Goal: Task Accomplishment & Management: Manage account settings

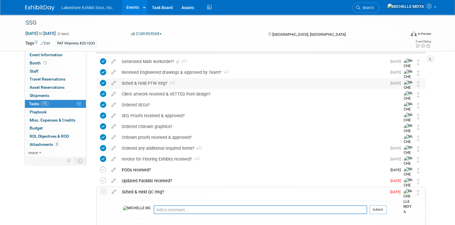
scroll to position [842, 0]
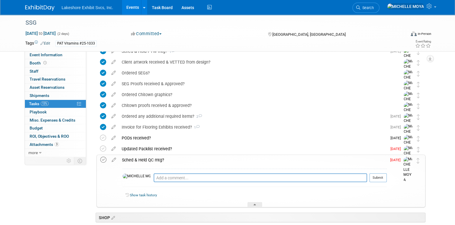
click at [103, 157] on icon at bounding box center [103, 160] width 6 height 6
click at [105, 147] on icon at bounding box center [103, 149] width 6 height 6
click at [159, 177] on textarea at bounding box center [260, 178] width 213 height 9
type textarea "held on wed. 10.8.25"
click at [378, 176] on button "Submit" at bounding box center [377, 178] width 17 height 9
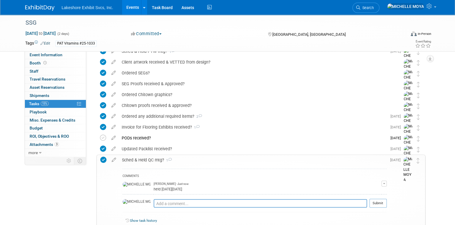
click at [133, 8] on link "Events" at bounding box center [132, 7] width 21 height 15
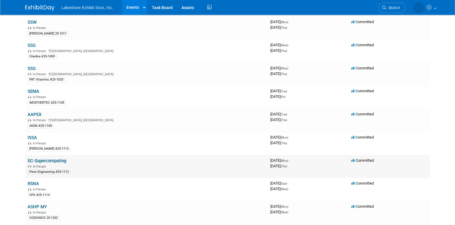
scroll to position [88, 0]
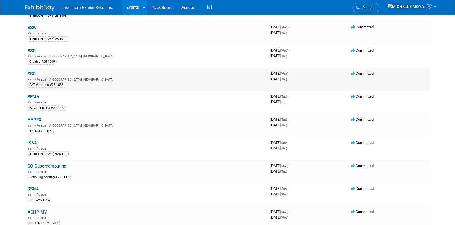
click at [31, 73] on link "SSG" at bounding box center [32, 73] width 8 height 5
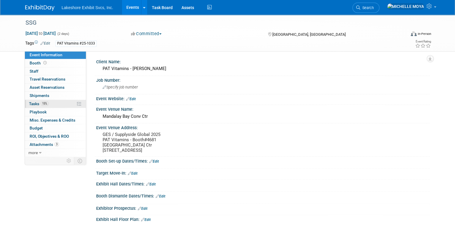
click at [52, 103] on link "15% Tasks 15%" at bounding box center [55, 104] width 61 height 8
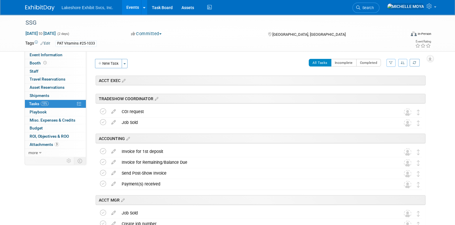
click at [391, 62] on icon "button" at bounding box center [391, 63] width 4 height 4
click at [375, 81] on select "-- Select Assignee -- All unassigned tasks Assigned to me Amanda Koss Dave Desa…" at bounding box center [366, 81] width 48 height 8
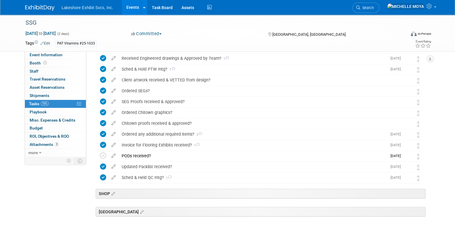
scroll to position [176, 0]
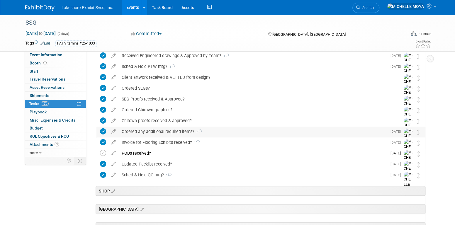
click at [164, 133] on div "Ordered any additional required items? 2" at bounding box center [253, 132] width 268 height 10
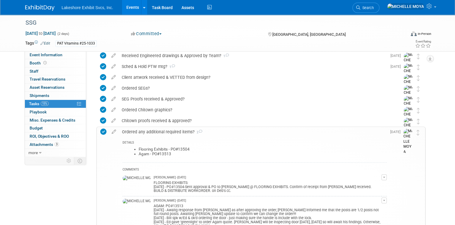
click at [164, 133] on div "Ordered any additional required items? 2" at bounding box center [253, 132] width 268 height 10
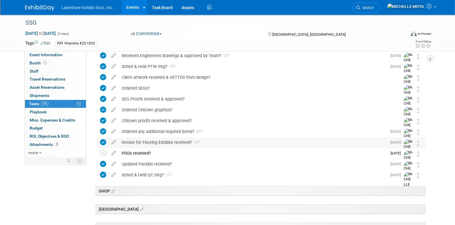
click at [164, 142] on div "Invoice for Flooring Exhibits received? 1" at bounding box center [253, 142] width 268 height 10
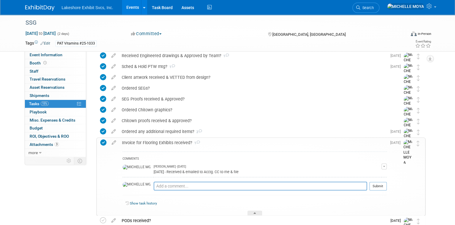
click at [164, 142] on div "Invoice for Flooring Exhibits received? 1" at bounding box center [253, 143] width 268 height 10
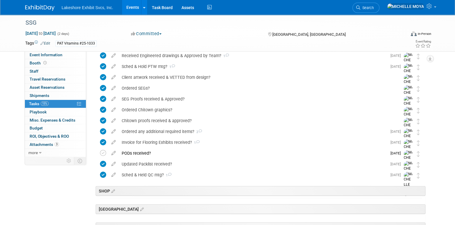
click at [131, 9] on link "Events" at bounding box center [132, 7] width 21 height 15
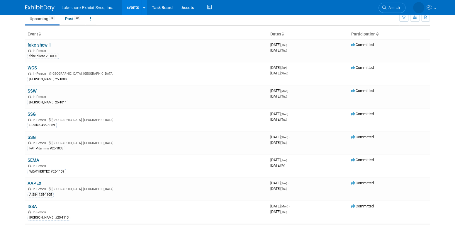
scroll to position [147, 0]
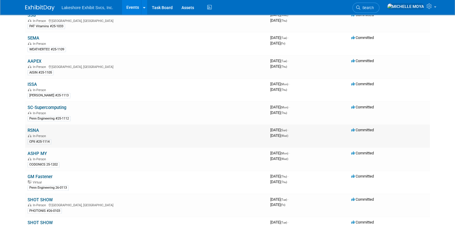
click at [35, 128] on link "RSNA" at bounding box center [33, 130] width 11 height 5
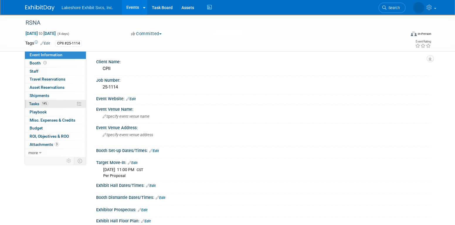
click at [53, 104] on link "14% Tasks 14%" at bounding box center [55, 104] width 61 height 8
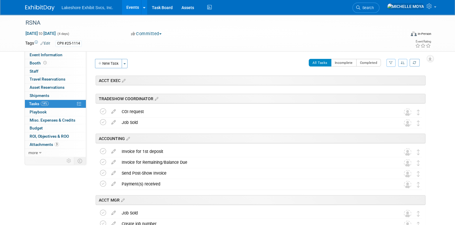
click at [393, 64] on button "button" at bounding box center [390, 63] width 9 height 8
click at [373, 85] on select "-- Select Assignee -- All unassigned tasks Assigned to me Amanda Koss Dave Desa…" at bounding box center [366, 81] width 48 height 8
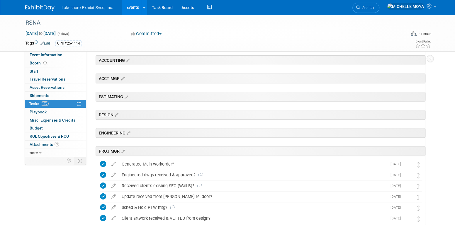
scroll to position [176, 0]
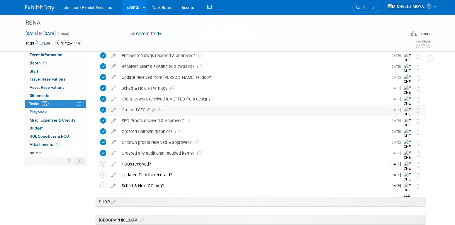
click at [133, 111] on div "Ordered SEGs? 1" at bounding box center [253, 110] width 268 height 10
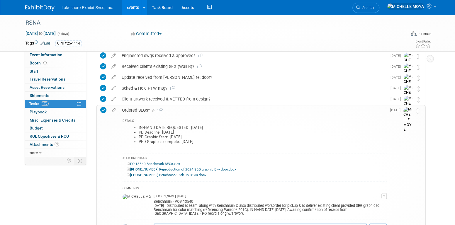
click at [133, 111] on div "Ordered SEGs? 1" at bounding box center [253, 110] width 268 height 10
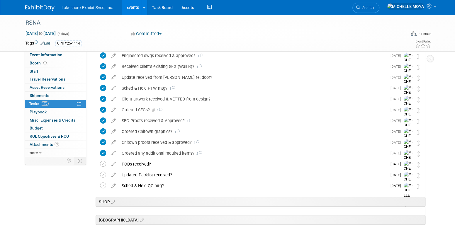
click at [129, 11] on link "Events" at bounding box center [132, 7] width 21 height 15
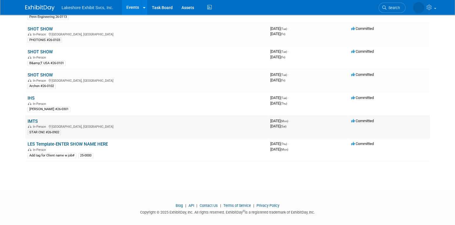
scroll to position [319, 0]
